Goal: Book appointment/travel/reservation

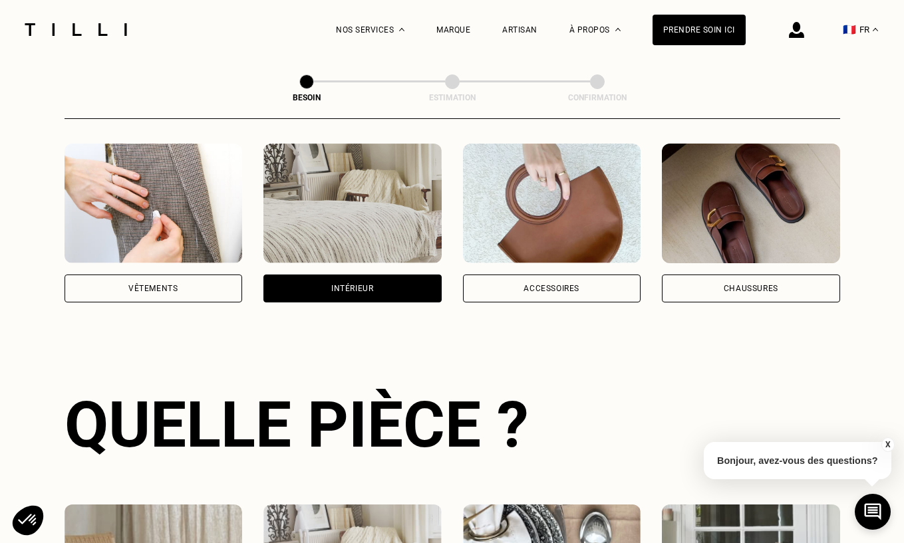
scroll to position [251, 0]
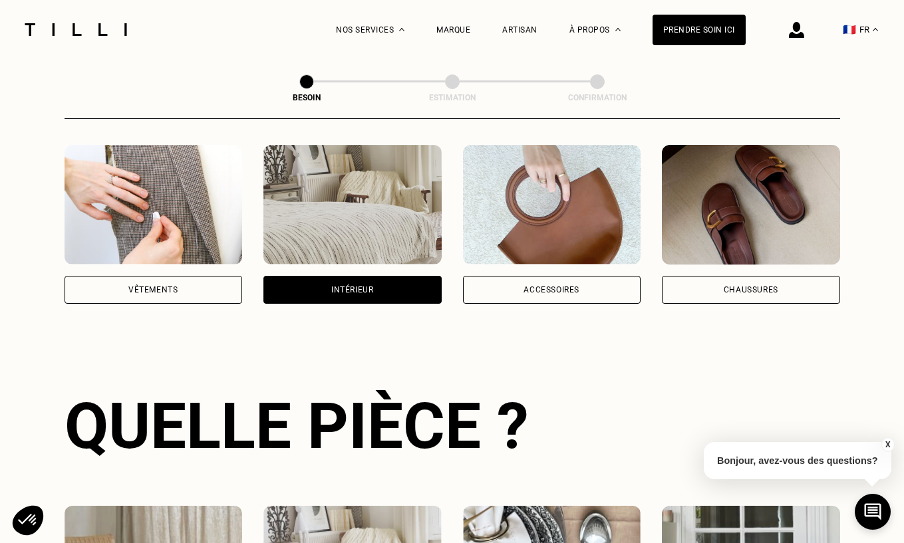
click at [357, 286] on div "Intérieur" at bounding box center [352, 290] width 42 height 8
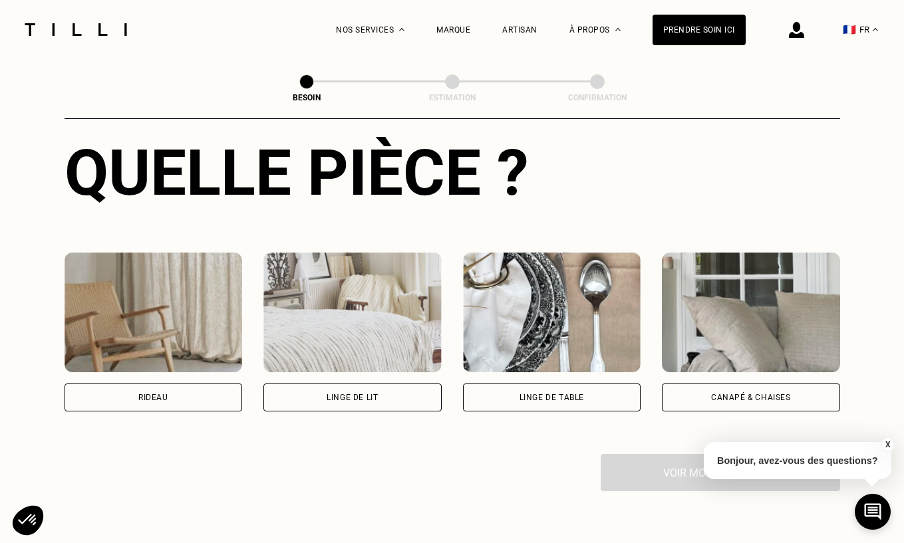
scroll to position [517, 0]
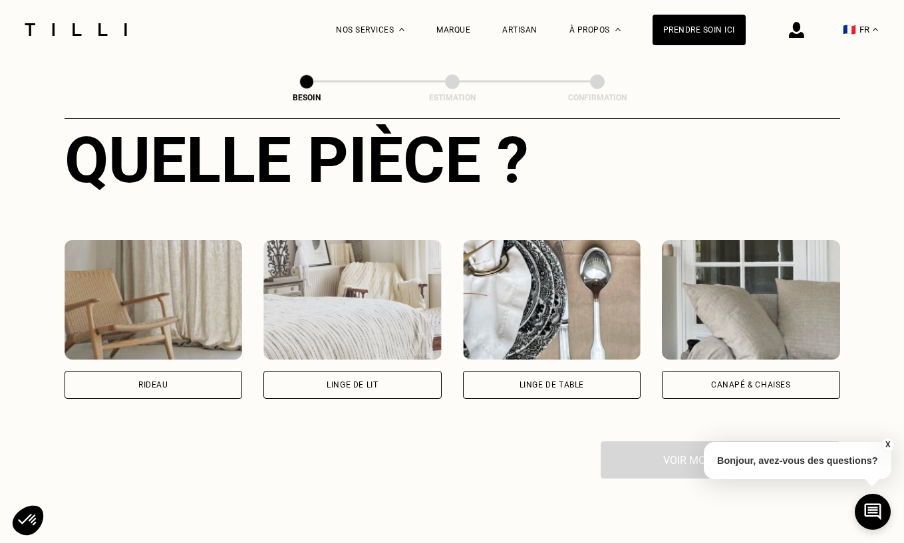
click at [161, 381] on div "Rideau" at bounding box center [153, 385] width 30 height 8
select select "FR"
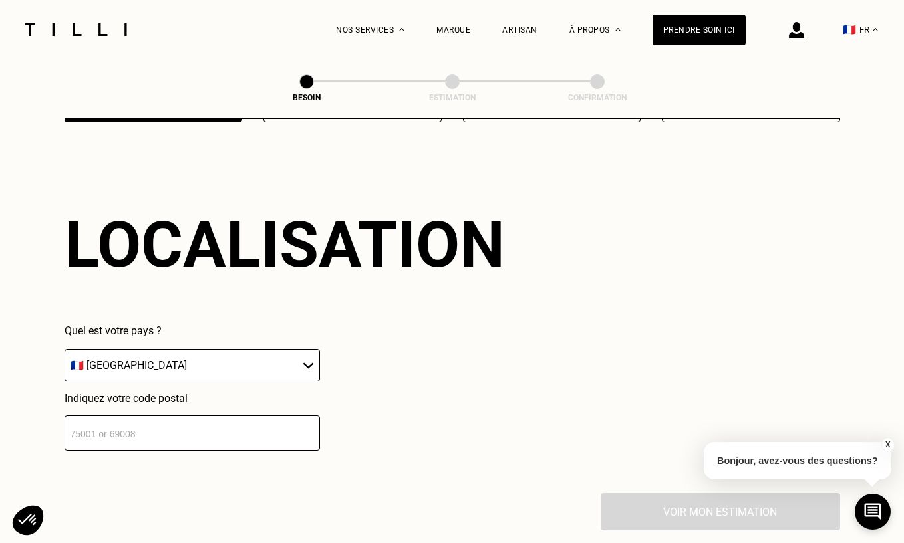
scroll to position [803, 0]
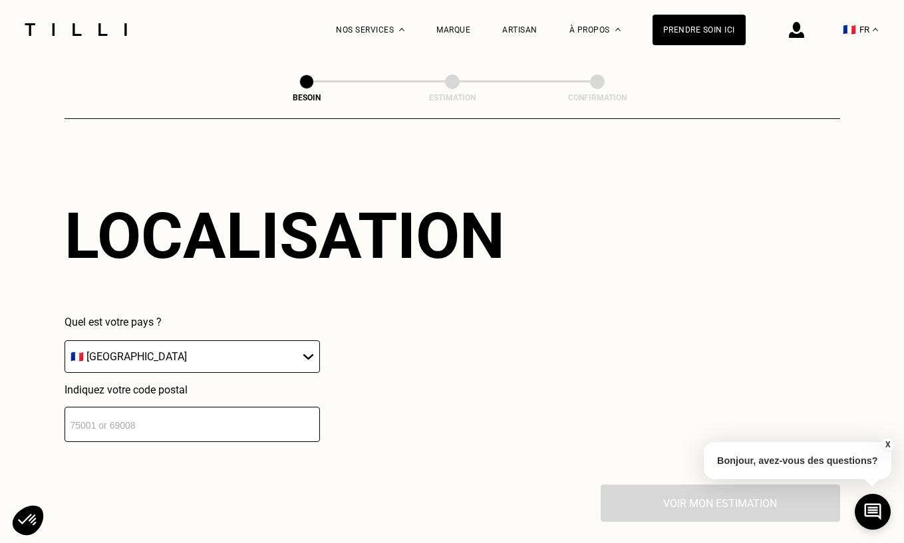
click at [222, 414] on input "number" at bounding box center [192, 424] width 255 height 35
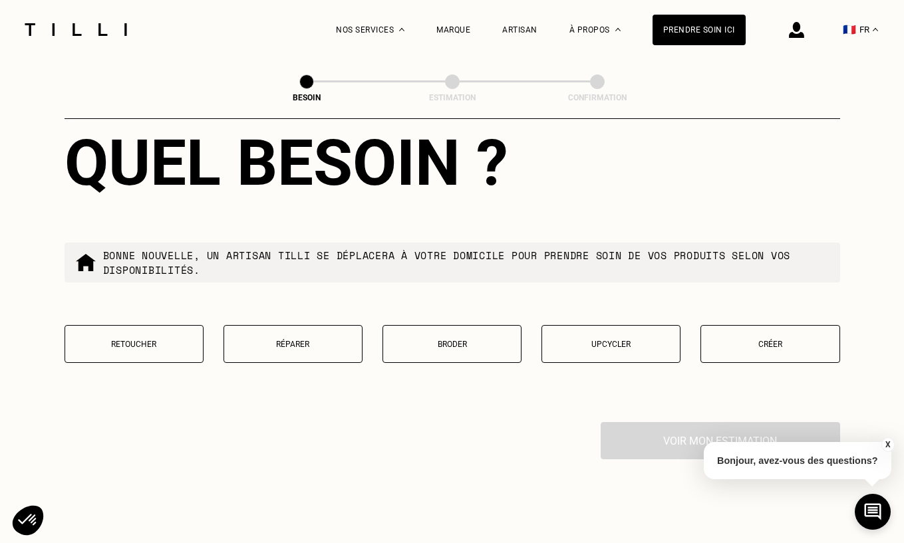
scroll to position [1208, 0]
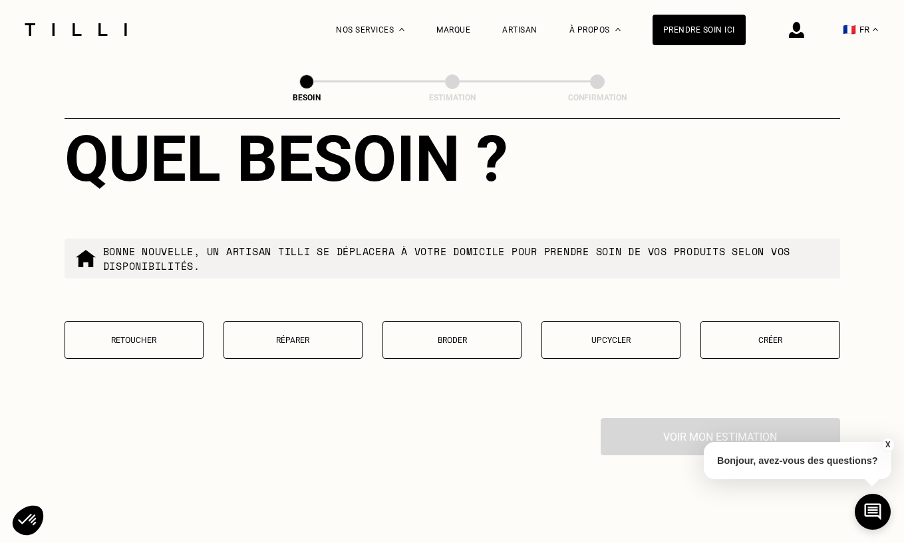
type input "94100"
click at [145, 336] on p "Retoucher" at bounding box center [134, 340] width 124 height 9
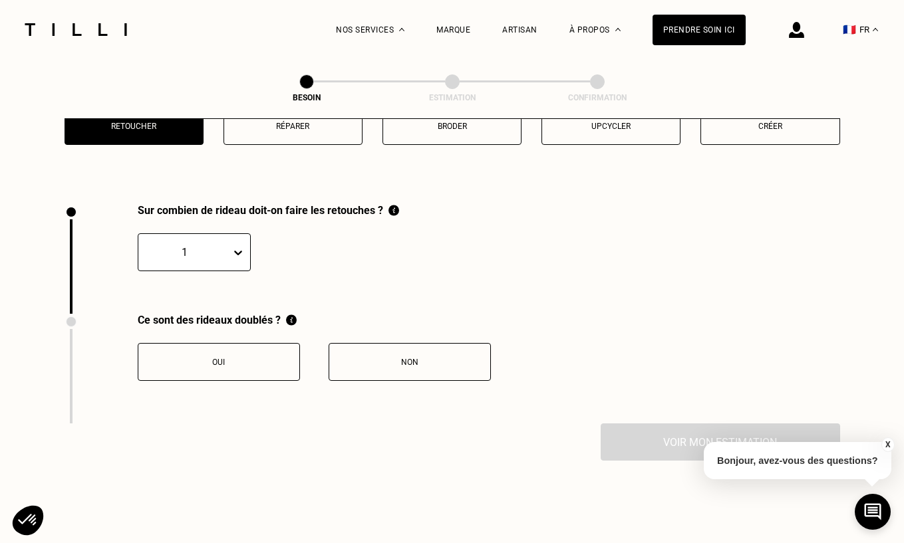
scroll to position [1463, 0]
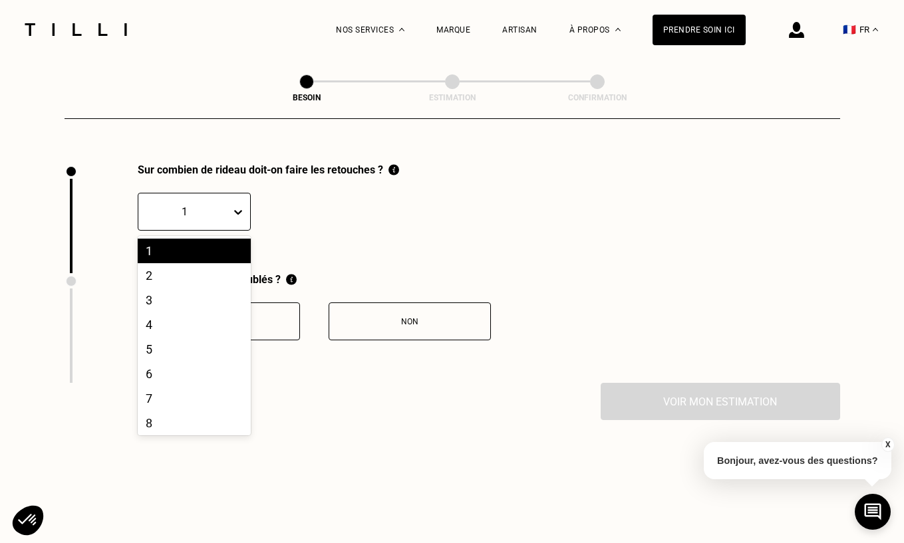
click at [235, 210] on icon at bounding box center [238, 212] width 8 height 5
click at [168, 313] on div "4" at bounding box center [194, 325] width 113 height 25
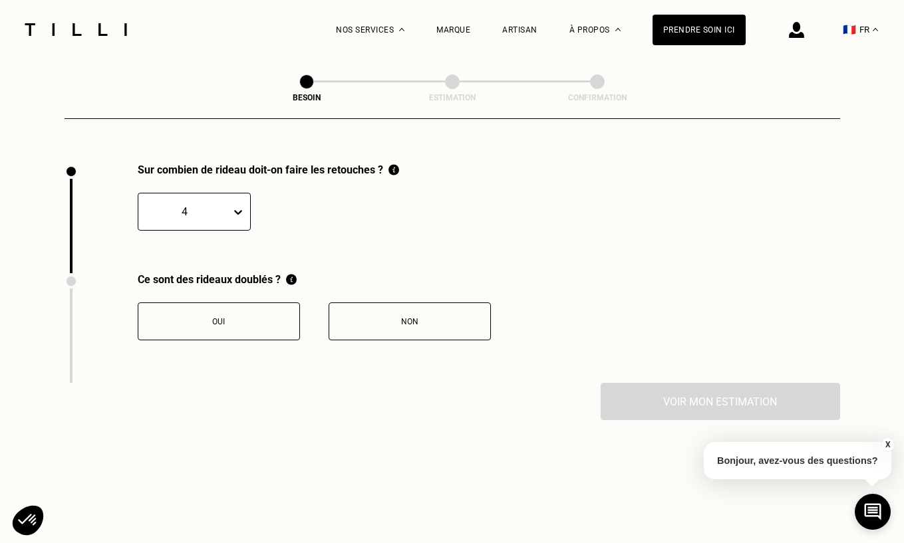
click at [420, 313] on button "Non" at bounding box center [410, 322] width 162 height 38
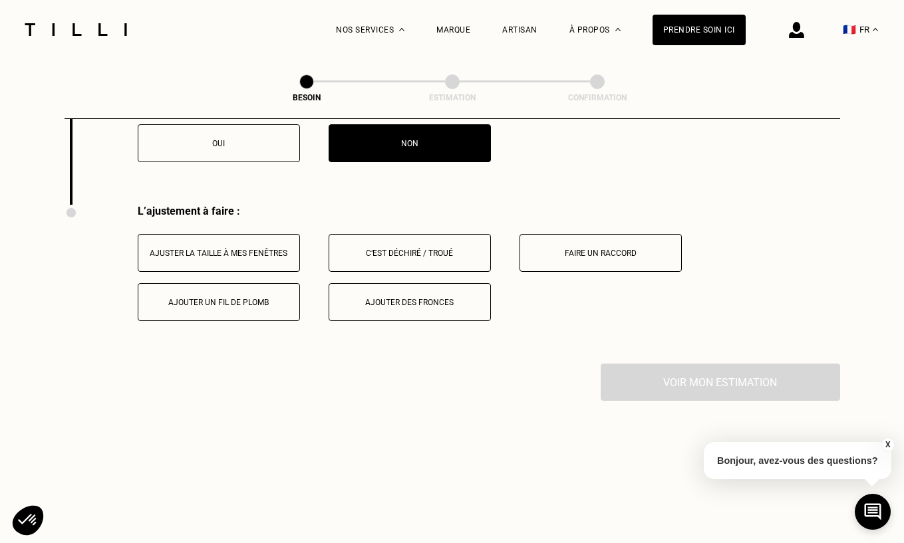
scroll to position [1682, 0]
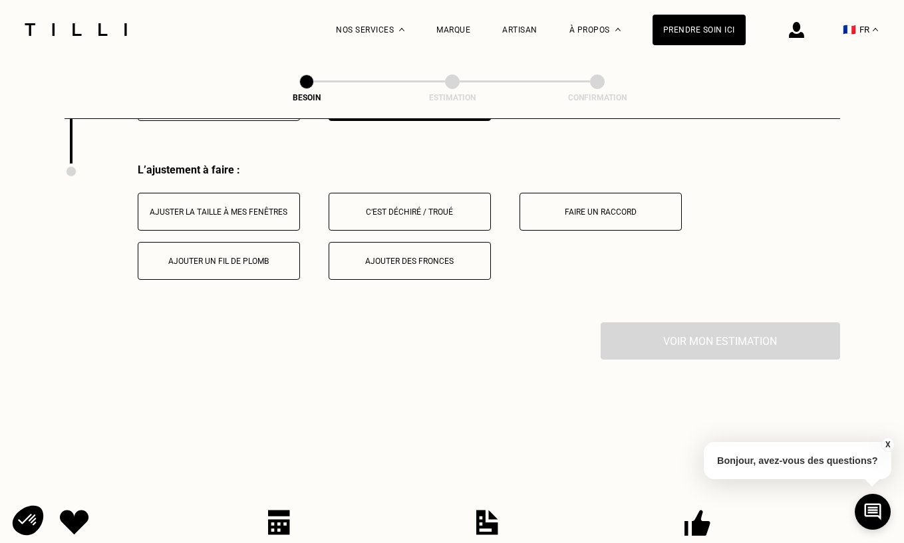
click at [251, 207] on div "Ajuster la taille à mes fenêtres" at bounding box center [219, 211] width 148 height 9
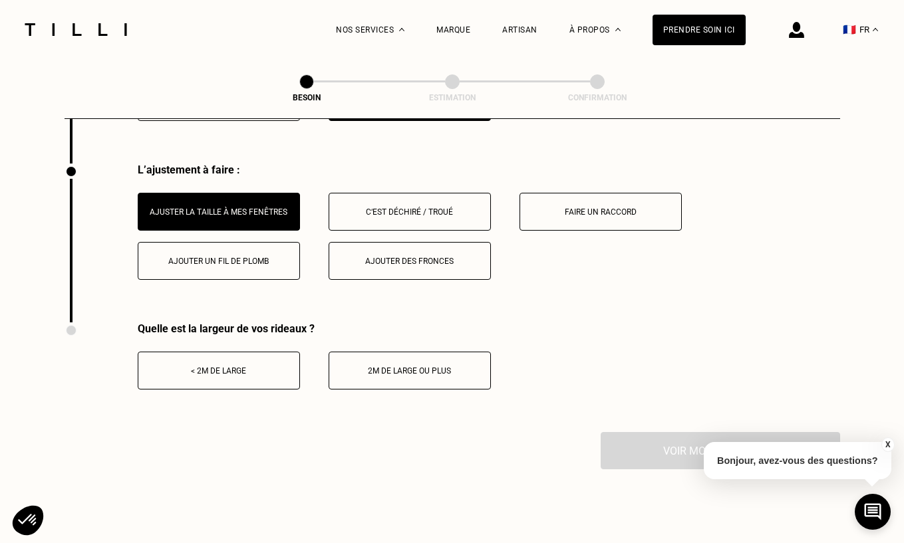
click at [272, 366] on div "< 2m de large" at bounding box center [219, 370] width 148 height 9
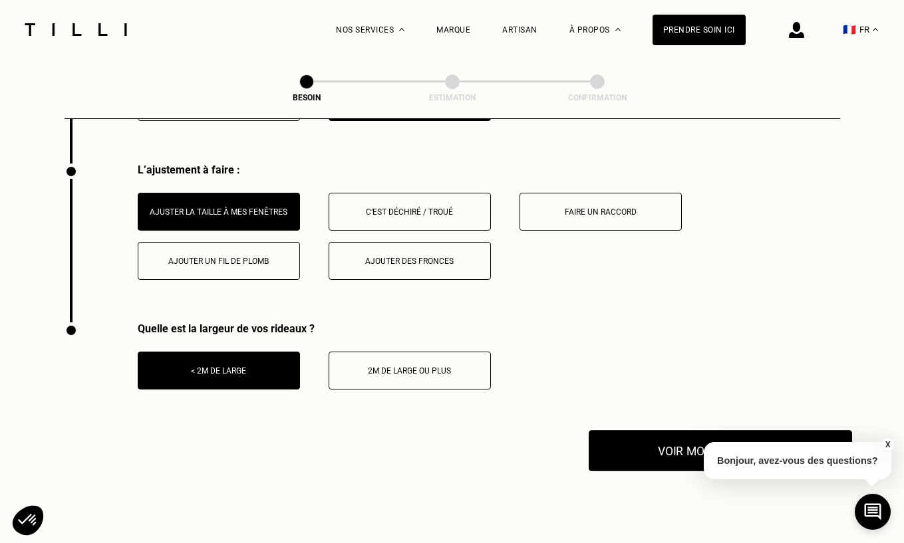
click at [652, 438] on button "Voir mon estimation" at bounding box center [720, 450] width 263 height 41
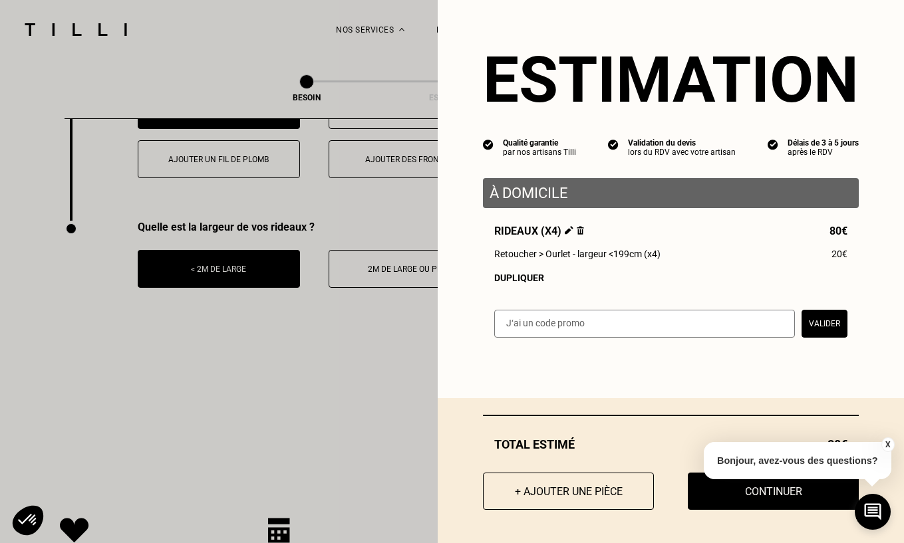
scroll to position [1805, 0]
